Goal: Task Accomplishment & Management: Manage account settings

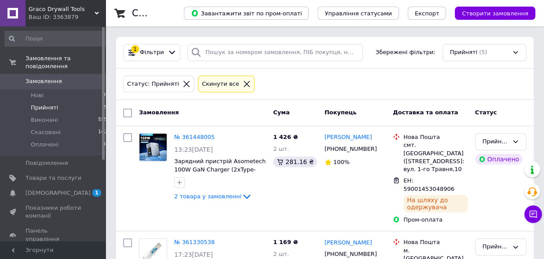
click at [47, 189] on span "[DEMOGRAPHIC_DATA]" at bounding box center [58, 193] width 65 height 8
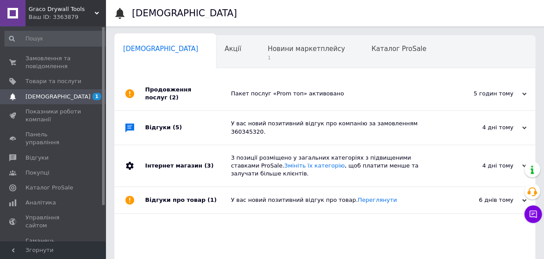
scroll to position [0, 4]
click at [263, 57] on span "1" at bounding box center [301, 58] width 77 height 7
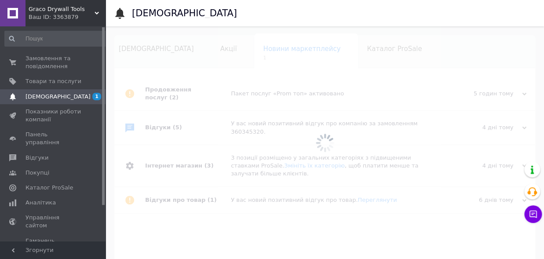
scroll to position [0, 15]
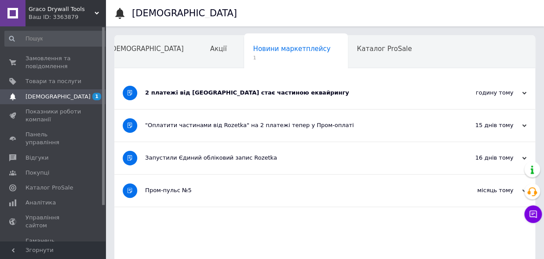
click at [246, 95] on div "2 платежі від [GEOGRAPHIC_DATA] стає частиною еквайрингу" at bounding box center [291, 93] width 293 height 8
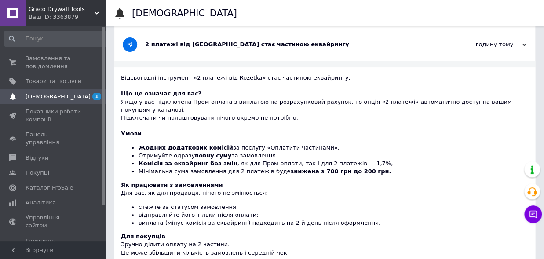
scroll to position [0, 0]
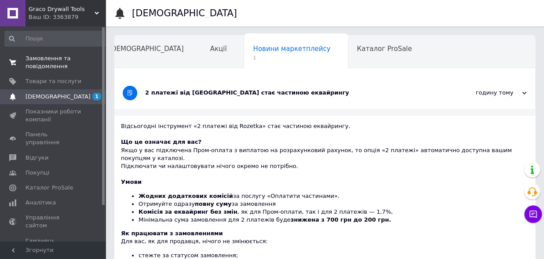
click at [46, 61] on span "Замовлення та повідомлення" at bounding box center [54, 63] width 56 height 16
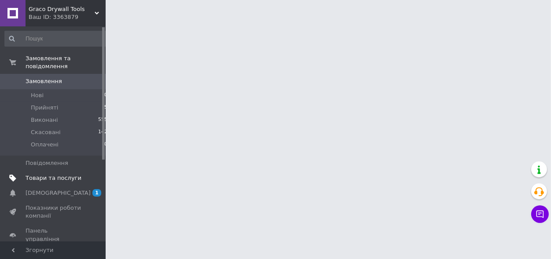
click at [50, 174] on span "Товари та послуги" at bounding box center [54, 178] width 56 height 8
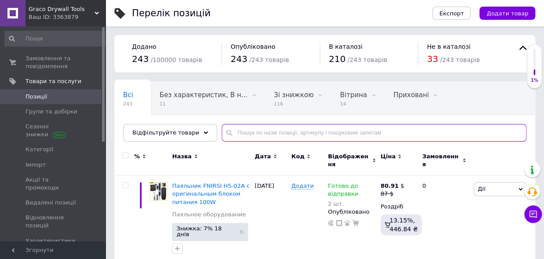
click at [237, 131] on input "text" at bounding box center [374, 133] width 305 height 18
type input "["
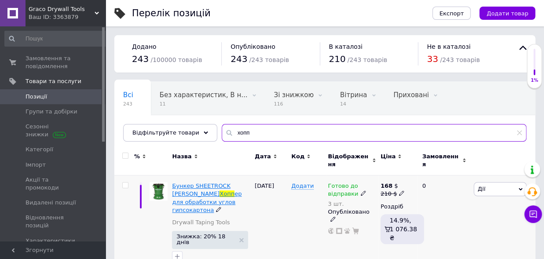
scroll to position [4, 0]
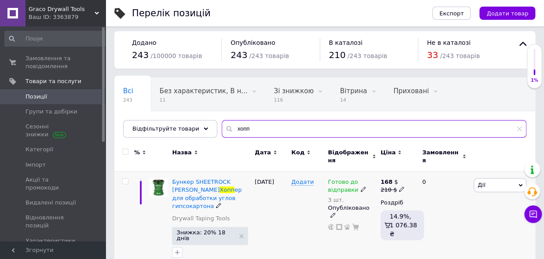
type input "хопп"
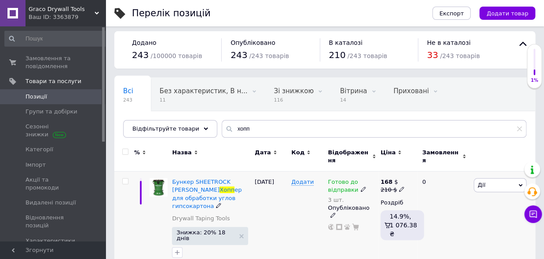
click at [399, 186] on icon at bounding box center [401, 188] width 5 height 5
drag, startPoint x: 428, startPoint y: 168, endPoint x: 392, endPoint y: 169, distance: 36.1
click at [410, 169] on input "210" at bounding box center [443, 176] width 67 height 18
type input "200"
click at [285, 206] on div "[DATE]" at bounding box center [270, 220] width 36 height 98
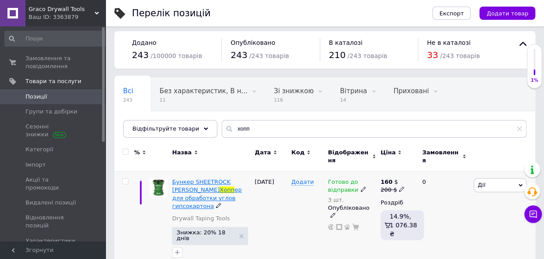
click at [215, 179] on span "Бункер SHEETROCK [PERSON_NAME]" at bounding box center [201, 186] width 58 height 15
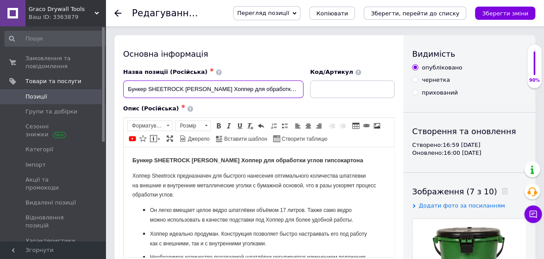
scroll to position [0, 15]
drag, startPoint x: 239, startPoint y: 91, endPoint x: 312, endPoint y: 90, distance: 73.0
click at [303, 90] on input "Бункер SHEETROCK [PERSON_NAME] Хоппер для обработки углов гипсокартона" at bounding box center [213, 89] width 180 height 18
type input "Бункер SHEETROCK [PERSON_NAME] Хоппер для наненсения шпаклевки на уголки с бума…"
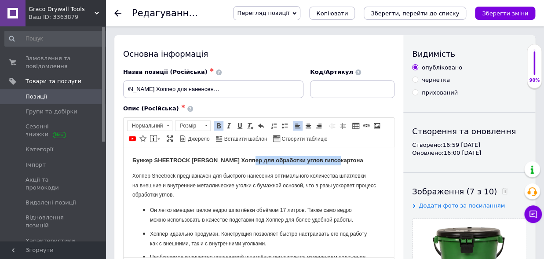
drag, startPoint x: 343, startPoint y: 161, endPoint x: 248, endPoint y: 161, distance: 95.0
click at [248, 161] on p "Бункер SHEETROCK [PERSON_NAME] Хоппер для обработки углов гипсокартона" at bounding box center [258, 160] width 253 height 9
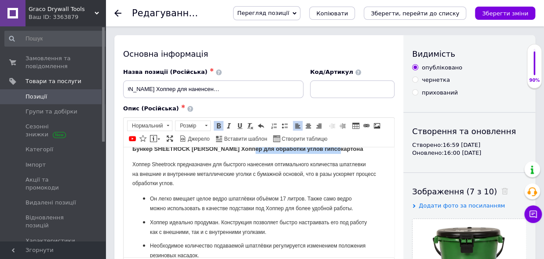
scroll to position [0, 0]
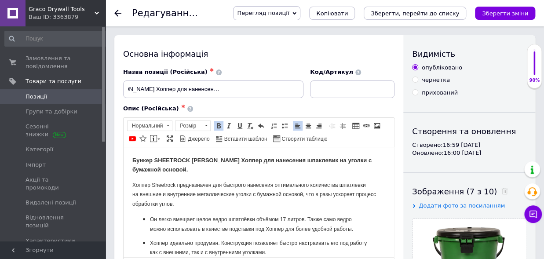
click at [309, 158] on strong "Бункер SHEETROCK [PERSON_NAME] Хоппер для нанесения шпаклевик на уголки с бумаж…" at bounding box center [251, 165] width 239 height 16
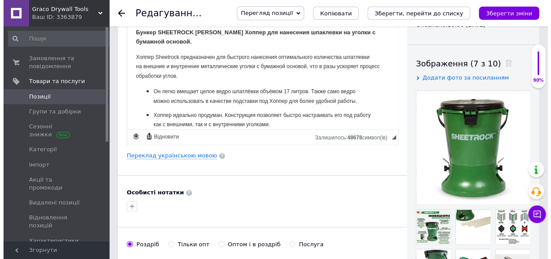
scroll to position [145, 0]
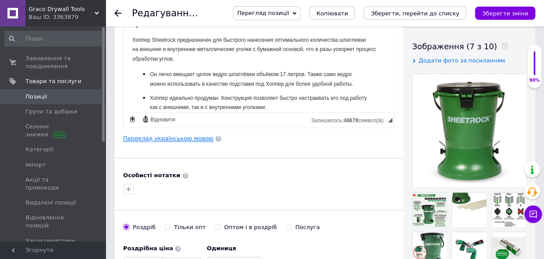
click at [165, 136] on link "Переклад українською мовою" at bounding box center [168, 138] width 90 height 7
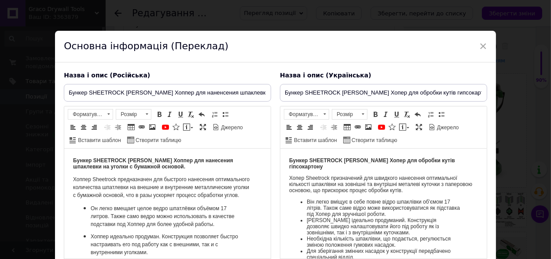
scroll to position [0, 0]
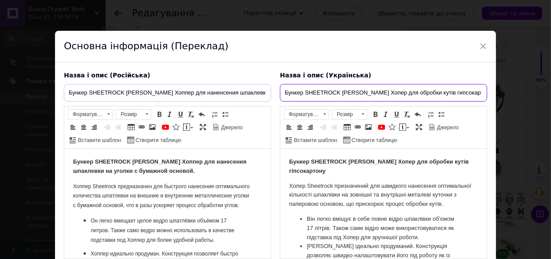
drag, startPoint x: 463, startPoint y: 94, endPoint x: 387, endPoint y: 94, distance: 76.1
click at [387, 94] on input "Бункер SHEETROCK [PERSON_NAME] Хопер для обробки кутів гипсокартону" at bounding box center [383, 93] width 207 height 18
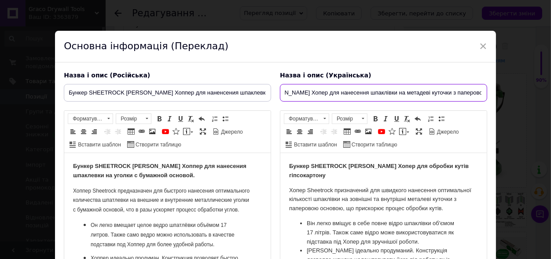
scroll to position [0, 83]
type input "Бункер SHEETROCK [PERSON_NAME] Хопер для нанесення шпаклівки на метадеві куточк…"
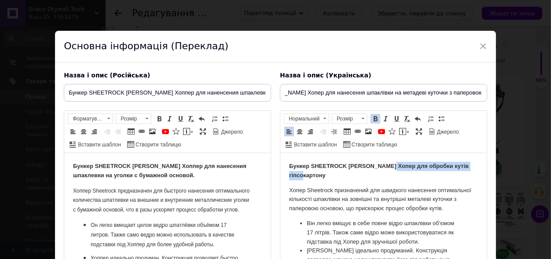
drag, startPoint x: 387, startPoint y: 166, endPoint x: 411, endPoint y: 171, distance: 24.0
click at [411, 171] on p "Бункер SHEETROCK [PERSON_NAME] Хопер для обробки кутів гіпсокартону" at bounding box center [382, 171] width 189 height 18
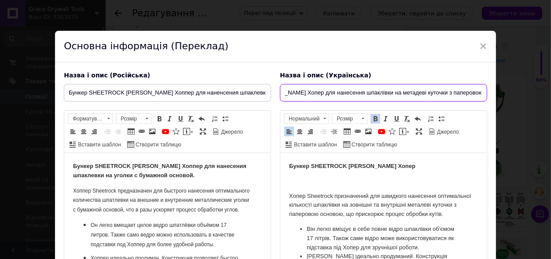
drag, startPoint x: 293, startPoint y: 92, endPoint x: 498, endPoint y: 82, distance: 205.6
click at [487, 84] on input "Бункер SHEETROCK [PERSON_NAME] Хопер для нанесення шпаклівки на метадеві куточк…" at bounding box center [383, 93] width 207 height 18
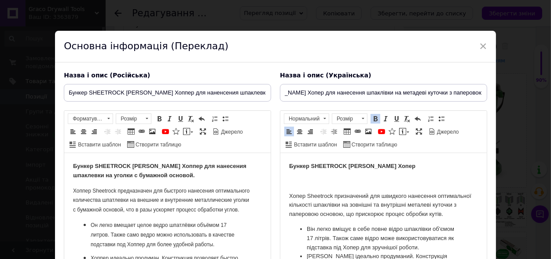
click at [394, 169] on p "Бункер SHEETROCK [PERSON_NAME] Хопер" at bounding box center [382, 166] width 189 height 9
click at [396, 165] on p "Бункер SHEETROCK [PERSON_NAME] Хопер" at bounding box center [382, 166] width 189 height 9
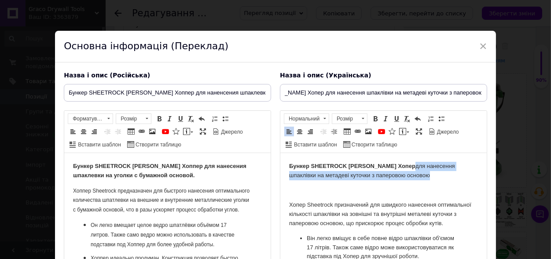
drag, startPoint x: 396, startPoint y: 177, endPoint x: 389, endPoint y: 164, distance: 14.7
click at [389, 164] on p "Бункер SHEETROCK [PERSON_NAME] Хопер для нанесення шпаклівки на метадеві куточк…" at bounding box center [382, 171] width 189 height 18
click at [374, 115] on span at bounding box center [375, 118] width 7 height 7
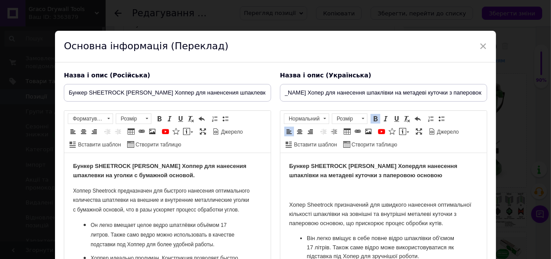
click at [417, 177] on p "Бункер SHEETROCK [PERSON_NAME] Хопер для нанесення шпаклівки на метадеві куточк…" at bounding box center [382, 171] width 189 height 18
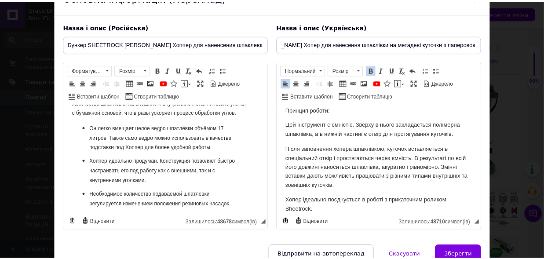
scroll to position [92, 0]
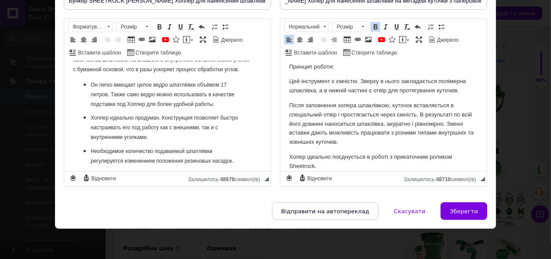
drag, startPoint x: 453, startPoint y: 212, endPoint x: 433, endPoint y: 197, distance: 25.4
click at [453, 212] on span "Зберегти" at bounding box center [463, 211] width 28 height 7
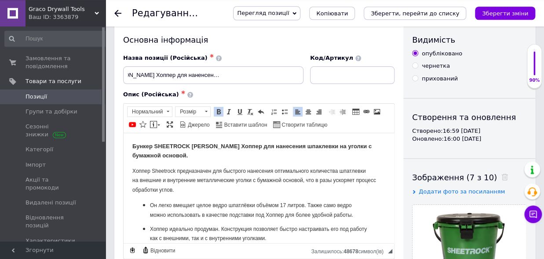
scroll to position [0, 0]
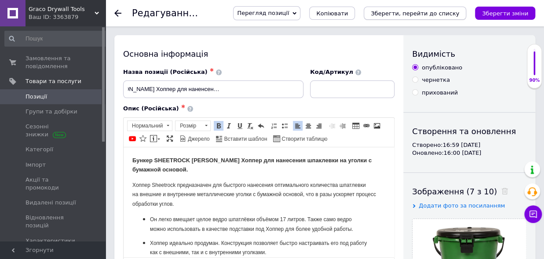
click at [422, 16] on icon "Зберегти, перейти до списку" at bounding box center [415, 13] width 88 height 7
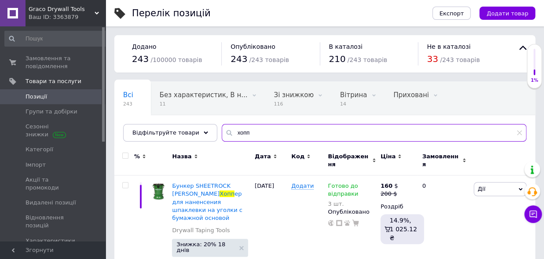
drag, startPoint x: 248, startPoint y: 133, endPoint x: 212, endPoint y: 134, distance: 36.5
click at [222, 134] on input "хопп" at bounding box center [374, 133] width 305 height 18
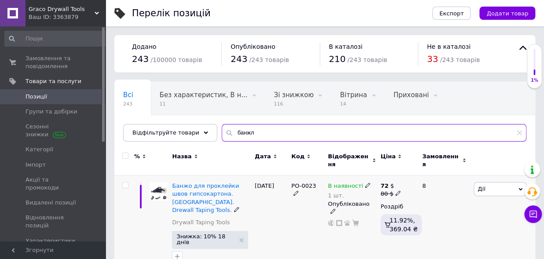
scroll to position [4, 0]
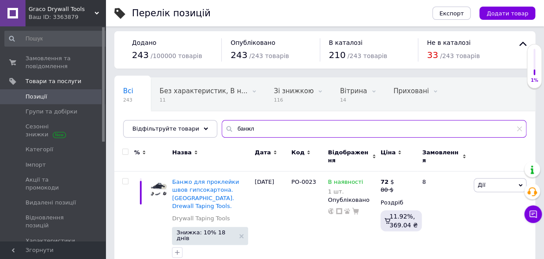
type input "банжл"
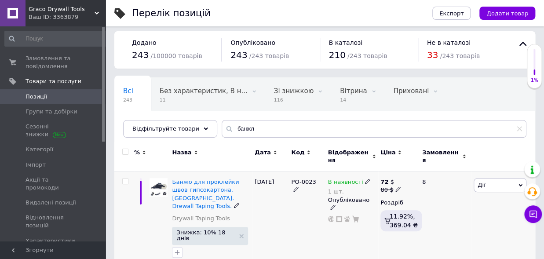
click at [396, 186] on icon at bounding box center [397, 188] width 5 height 5
click at [437, 167] on input "80" at bounding box center [440, 176] width 67 height 18
drag, startPoint x: 432, startPoint y: 170, endPoint x: 400, endPoint y: 176, distance: 32.6
click at [407, 176] on input "80" at bounding box center [440, 176] width 67 height 18
type input "50"
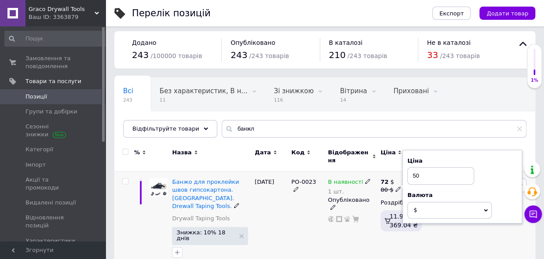
click at [302, 229] on div "PO-0023" at bounding box center [307, 220] width 36 height 98
click at [395, 186] on icon at bounding box center [397, 188] width 5 height 5
drag, startPoint x: 431, startPoint y: 170, endPoint x: 401, endPoint y: 171, distance: 30.4
click at [407, 171] on input "50" at bounding box center [440, 176] width 67 height 18
type input "45"
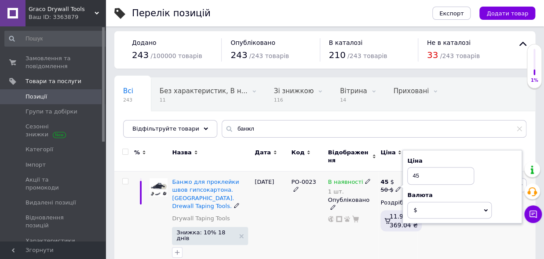
click at [296, 220] on div "PO-0023" at bounding box center [307, 220] width 36 height 98
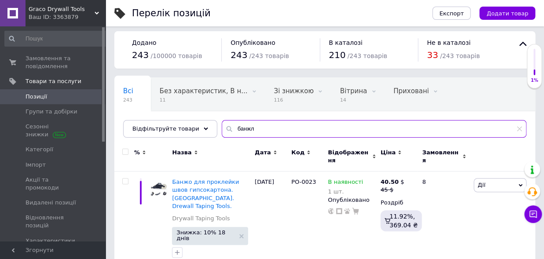
drag, startPoint x: 255, startPoint y: 128, endPoint x: 213, endPoint y: 129, distance: 42.2
click at [222, 129] on input "банжл" at bounding box center [374, 129] width 305 height 18
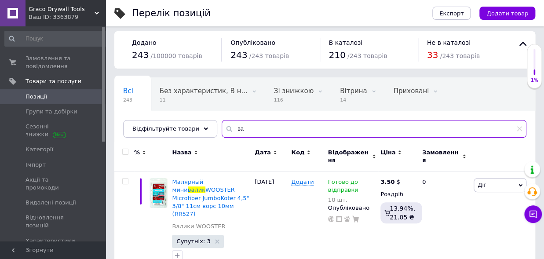
type input "в"
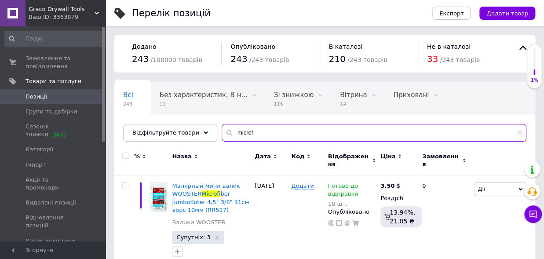
click at [222, 135] on input "microf" at bounding box center [374, 133] width 305 height 18
click at [222, 133] on input "microf" at bounding box center [374, 133] width 305 height 18
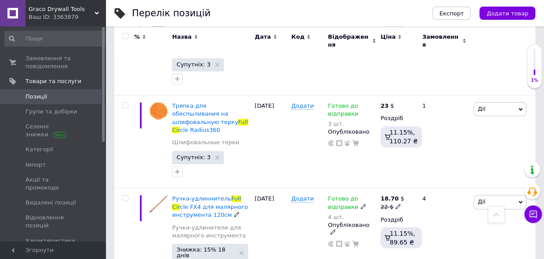
scroll to position [436, 0]
type input "full cir"
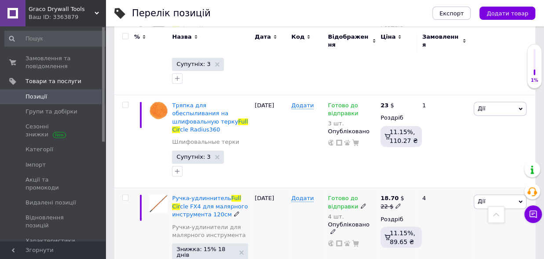
click at [396, 203] on use at bounding box center [397, 205] width 5 height 5
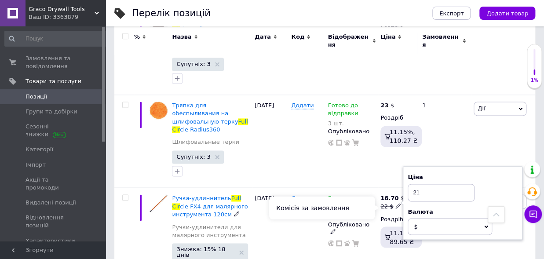
type input "21"
click at [303, 209] on div "Комісія за замовлення" at bounding box center [322, 207] width 106 height 23
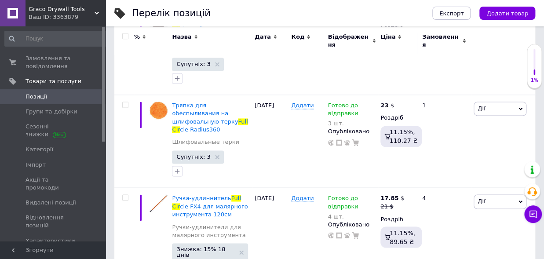
scroll to position [0, 0]
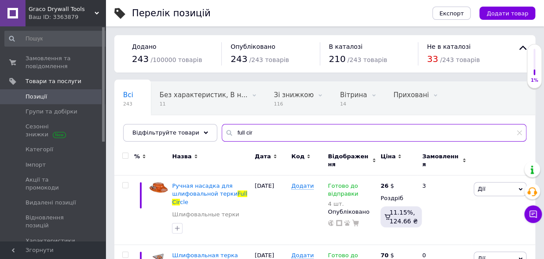
drag, startPoint x: 243, startPoint y: 133, endPoint x: 215, endPoint y: 133, distance: 27.7
click at [222, 133] on input "full cir" at bounding box center [374, 133] width 305 height 18
type input "n"
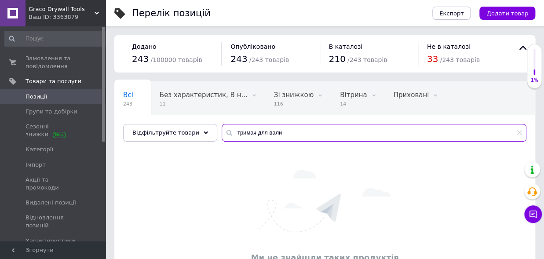
click at [274, 131] on input "тримач для вали" at bounding box center [374, 133] width 305 height 18
type input "тримач для валика"
click at [274, 129] on input "тримач для валика" at bounding box center [374, 133] width 305 height 18
drag, startPoint x: 281, startPoint y: 132, endPoint x: 216, endPoint y: 132, distance: 64.6
click at [222, 132] on input "тримач для валика" at bounding box center [374, 133] width 305 height 18
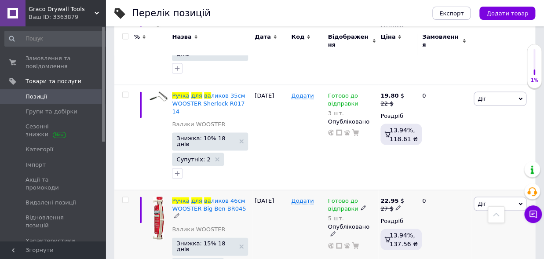
scroll to position [577, 0]
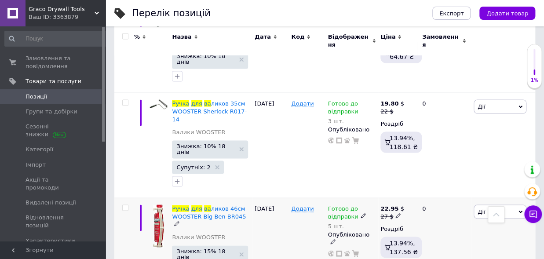
type input "ручка для ва"
click at [398, 213] on icon at bounding box center [397, 215] width 5 height 5
type input "25"
click at [395, 213] on icon at bounding box center [397, 215] width 5 height 5
drag, startPoint x: 428, startPoint y: 166, endPoint x: 412, endPoint y: 166, distance: 16.3
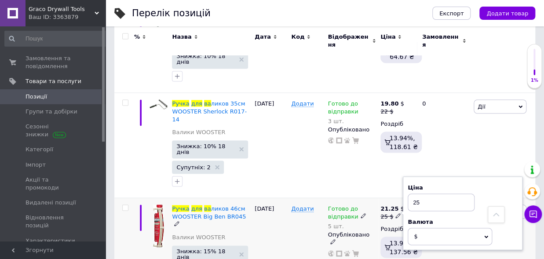
click at [412, 193] on input "25" at bounding box center [441, 202] width 67 height 18
type input "23"
click at [288, 201] on div "[DATE]" at bounding box center [270, 250] width 36 height 105
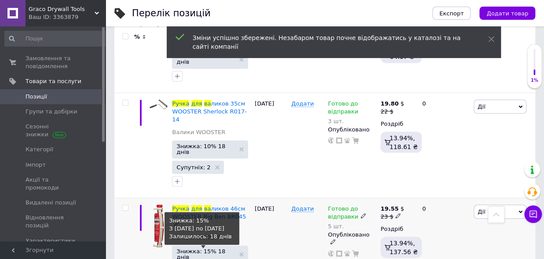
click at [214, 248] on span "Знижка: 15% 18 днів" at bounding box center [205, 253] width 58 height 11
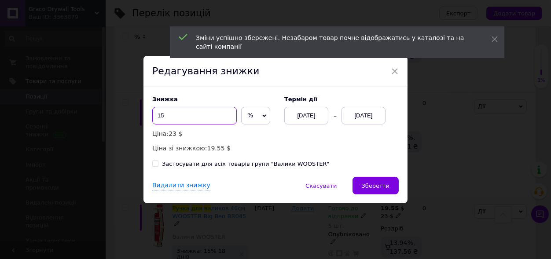
click at [172, 119] on input "15" at bounding box center [194, 116] width 84 height 18
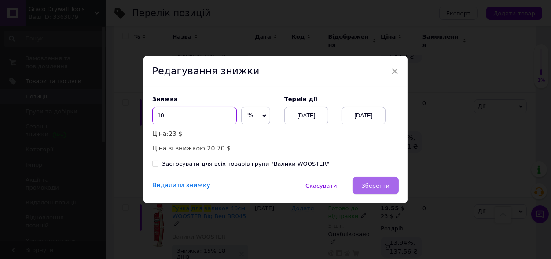
type input "10"
click at [371, 187] on span "Зберегти" at bounding box center [375, 185] width 28 height 7
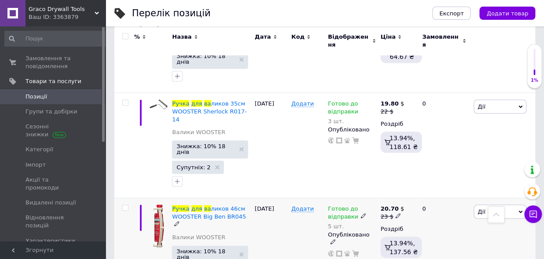
click at [397, 213] on use at bounding box center [397, 215] width 5 height 5
type input "24"
click at [279, 205] on div "[DATE]" at bounding box center [270, 250] width 36 height 105
click at [395, 213] on icon at bounding box center [397, 215] width 5 height 5
type input "23"
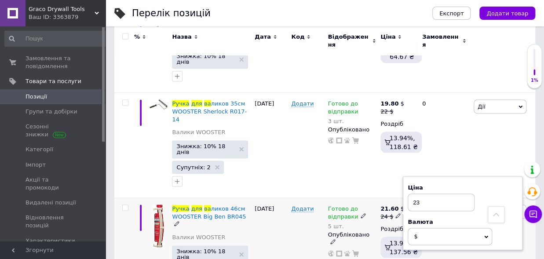
click at [282, 220] on div "[DATE]" at bounding box center [270, 250] width 36 height 105
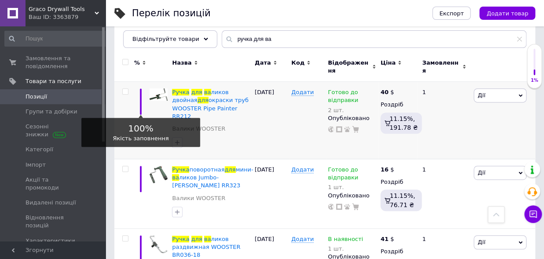
scroll to position [0, 0]
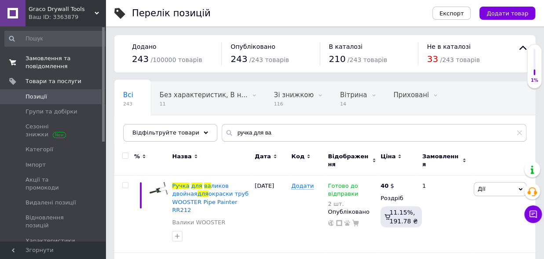
click at [48, 62] on span "Замовлення та повідомлення" at bounding box center [54, 63] width 56 height 16
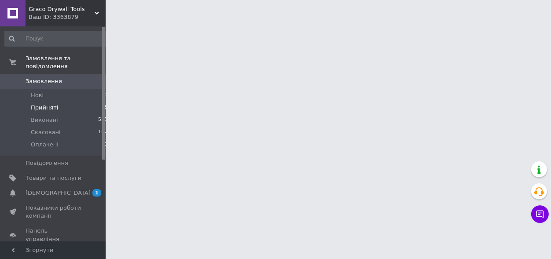
click at [61, 102] on li "Прийняті 5" at bounding box center [56, 108] width 113 height 12
